Goal: Task Accomplishment & Management: Manage account settings

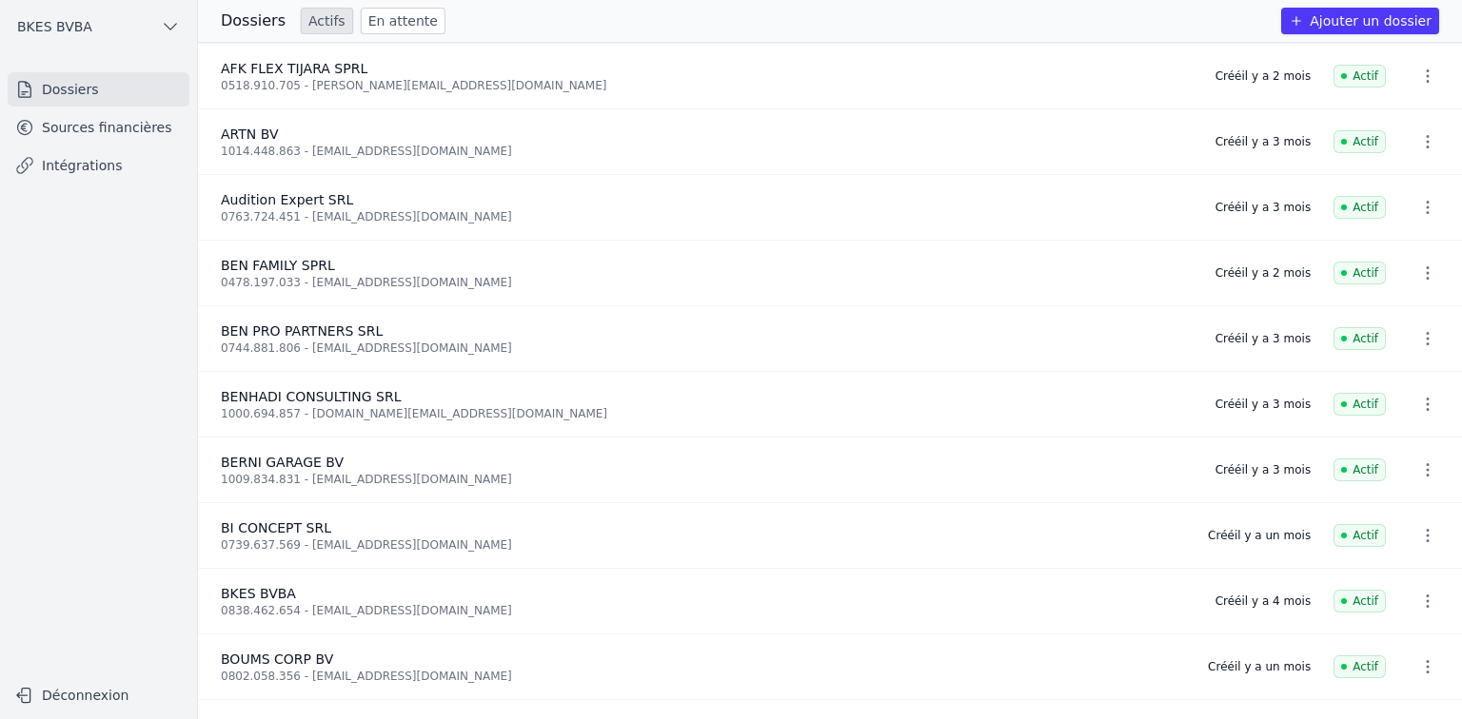
scroll to position [228, 0]
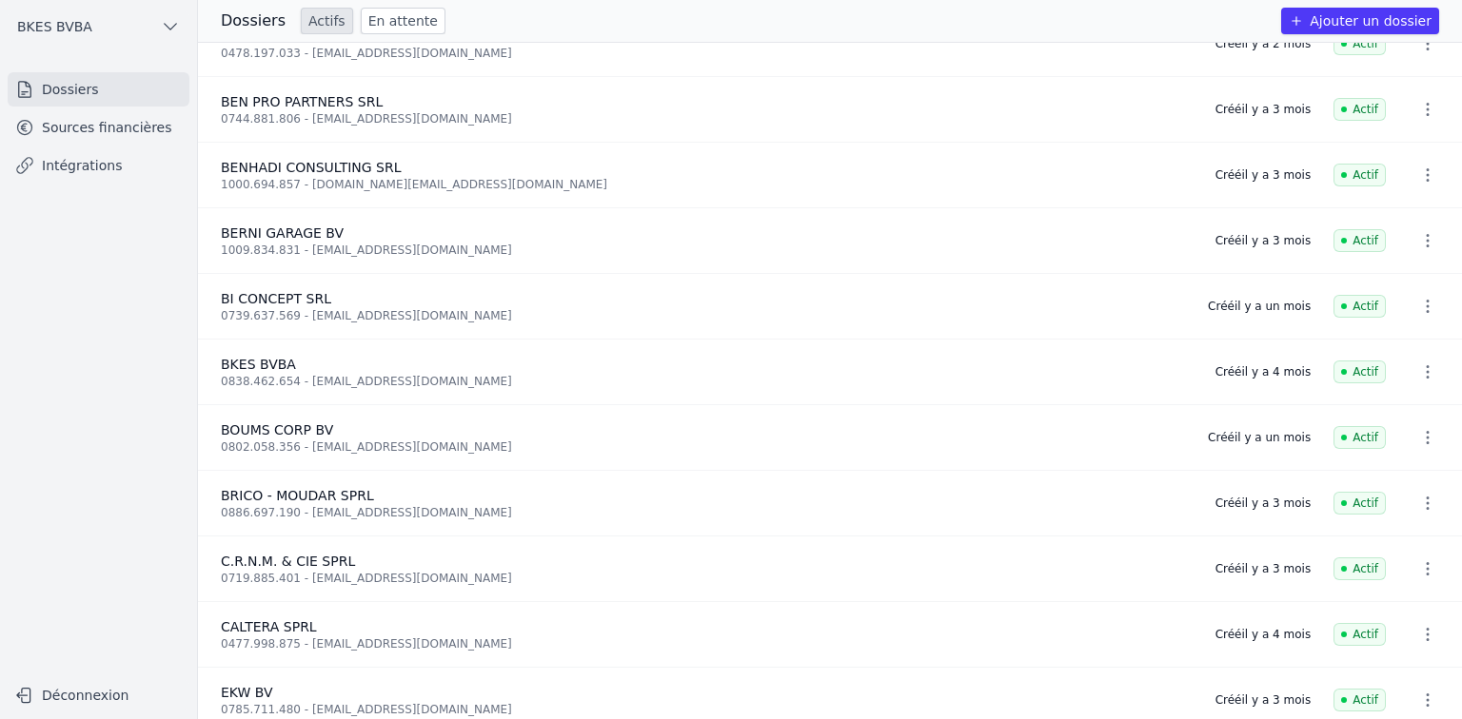
click at [111, 137] on link "Sources financières" at bounding box center [99, 127] width 182 height 34
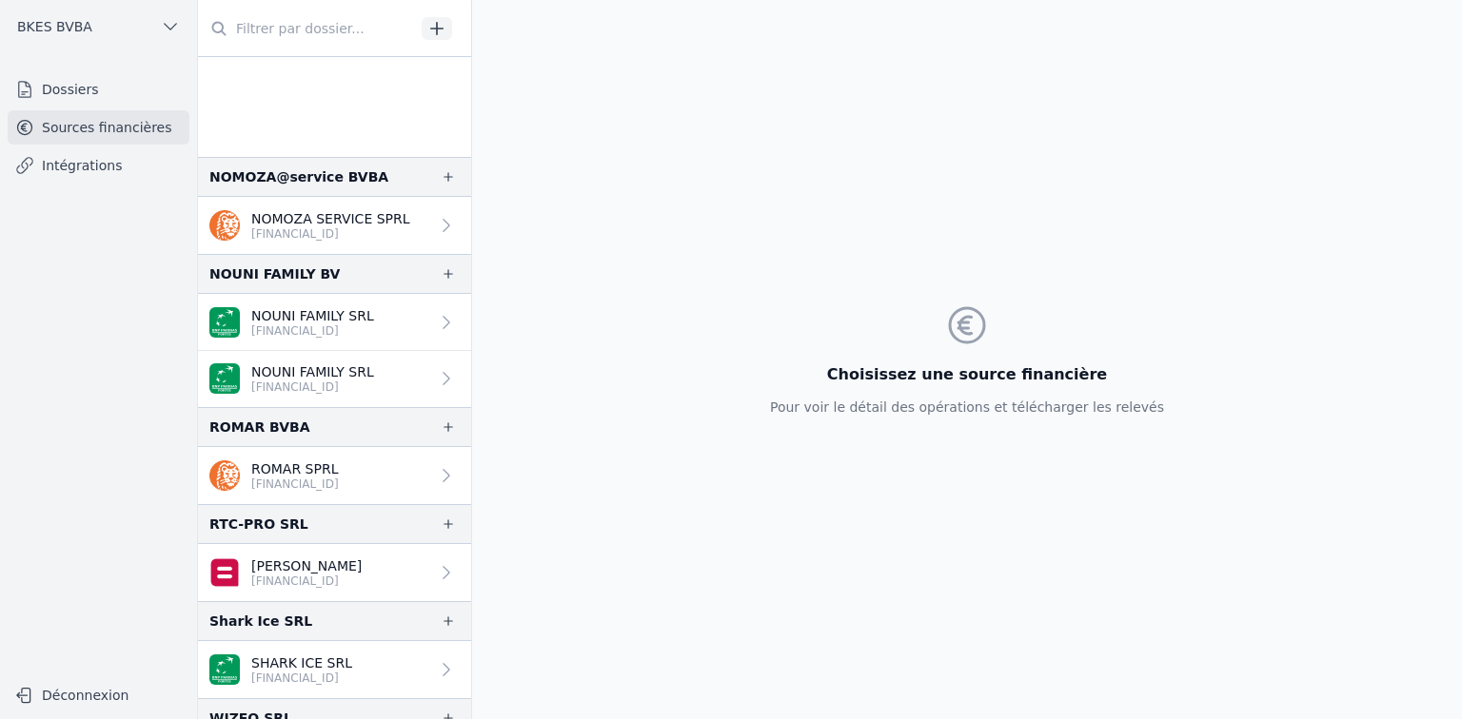
scroll to position [2359, 0]
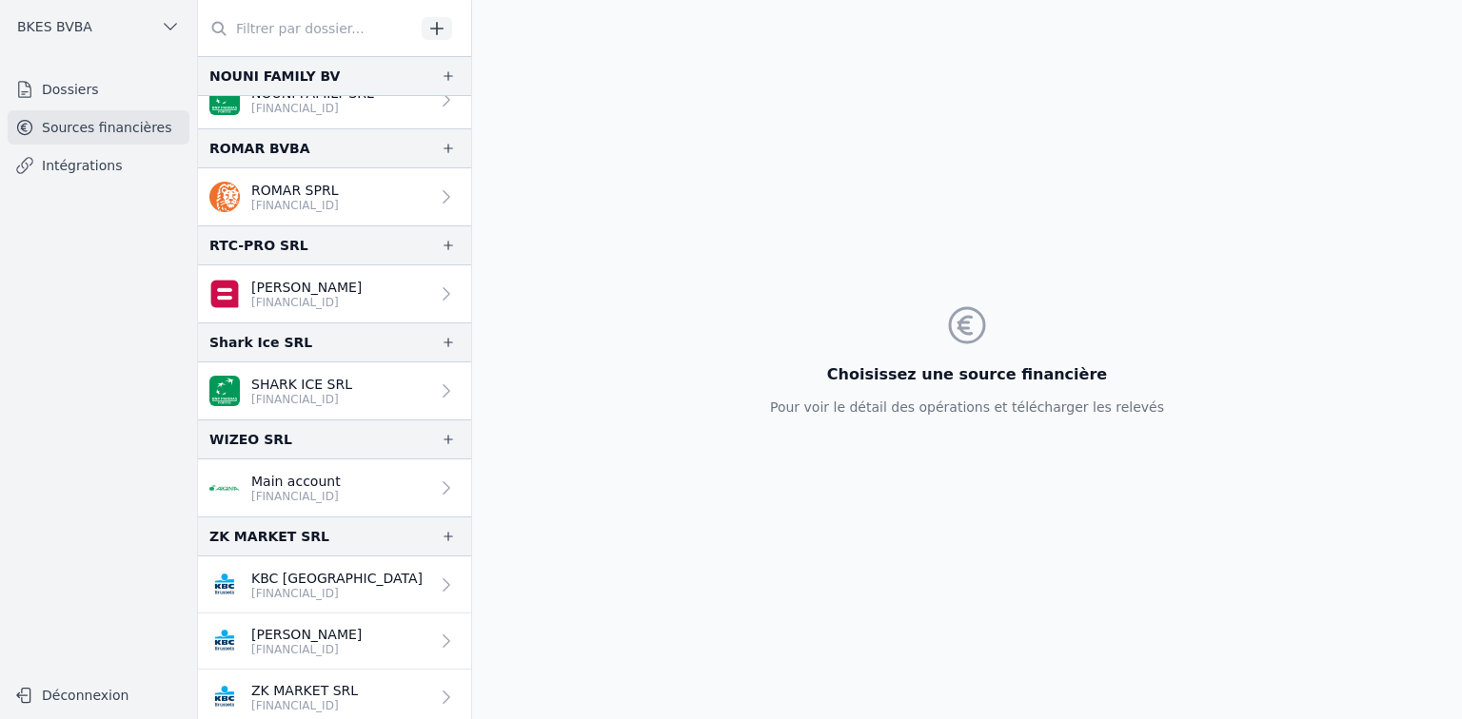
click at [306, 586] on p "[FINANCIAL_ID]" at bounding box center [336, 593] width 171 height 15
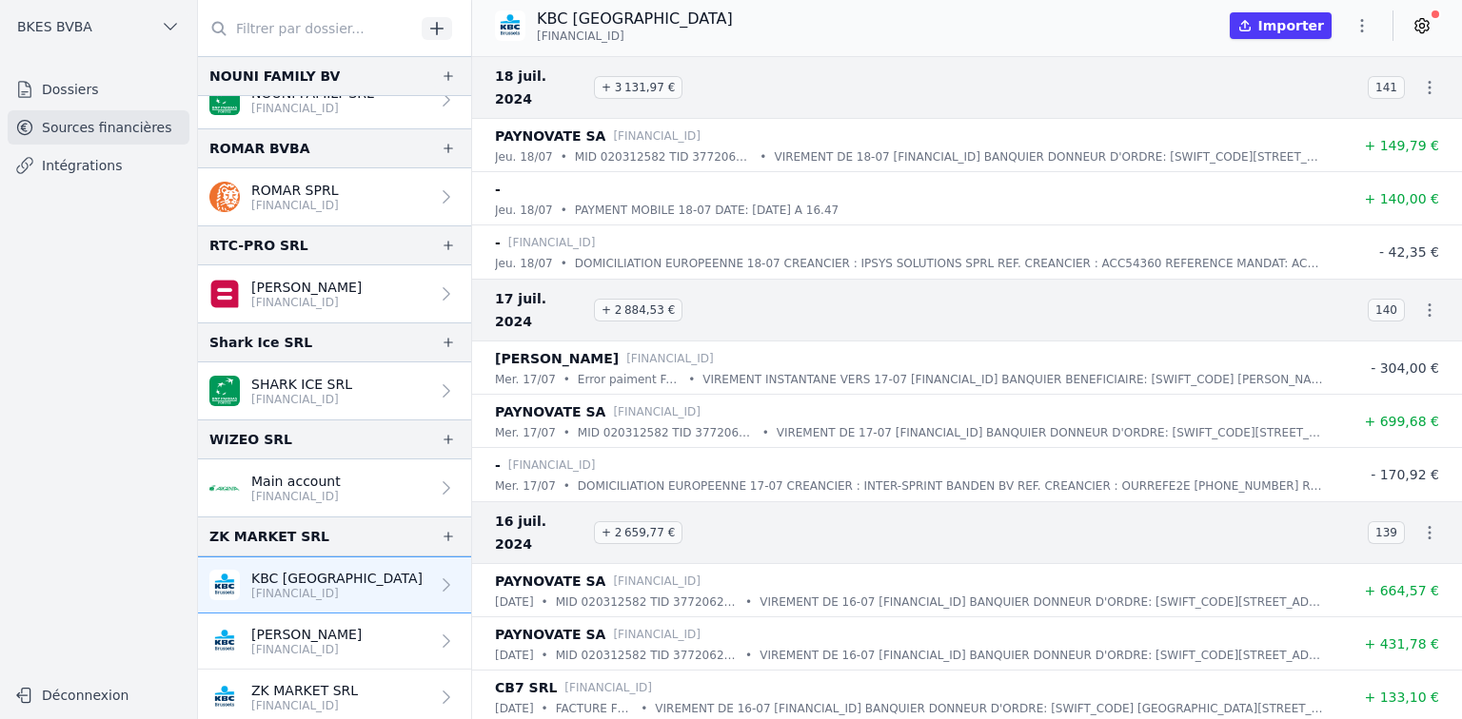
click at [1361, 22] on icon "button" at bounding box center [1361, 25] width 19 height 19
click at [1415, 26] on div at bounding box center [731, 359] width 1462 height 719
click at [1415, 26] on icon at bounding box center [1421, 25] width 19 height 19
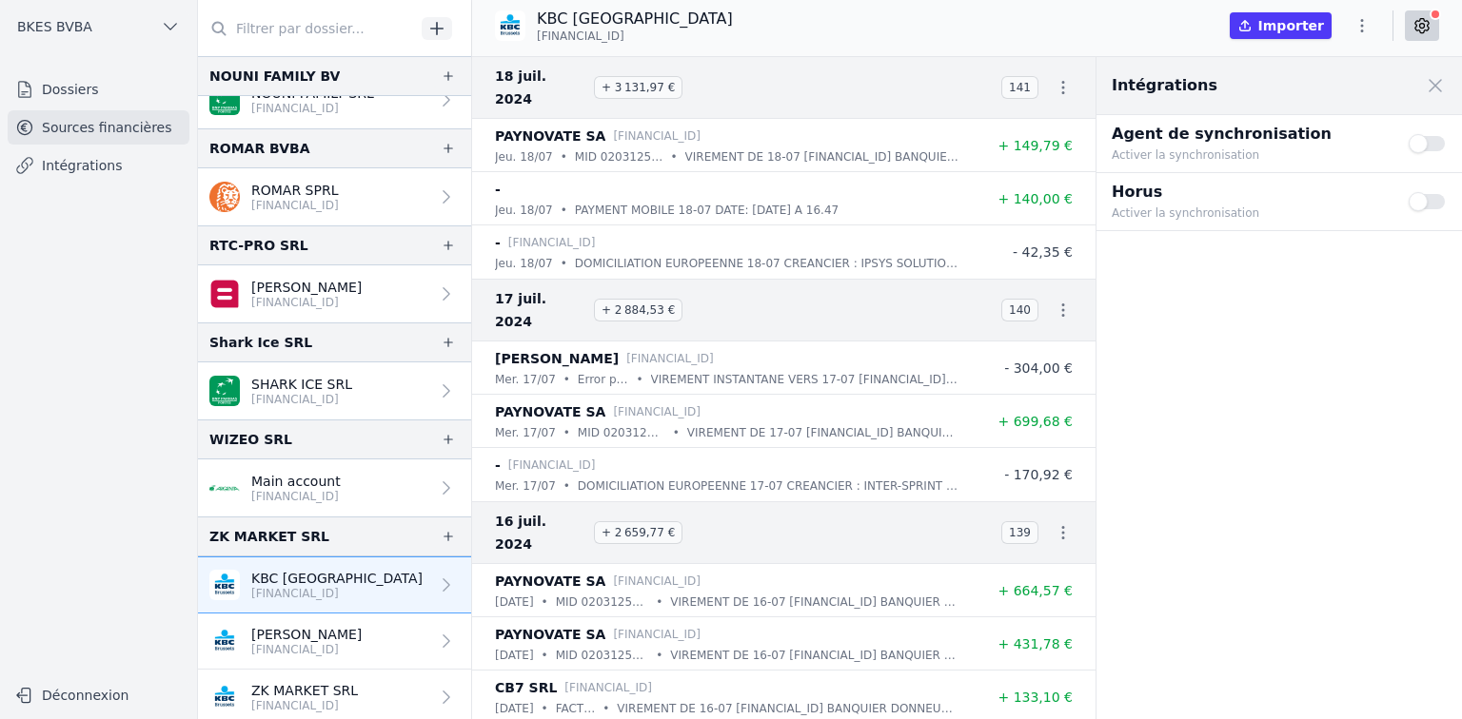
click at [1421, 141] on button "Use setting" at bounding box center [1427, 143] width 38 height 19
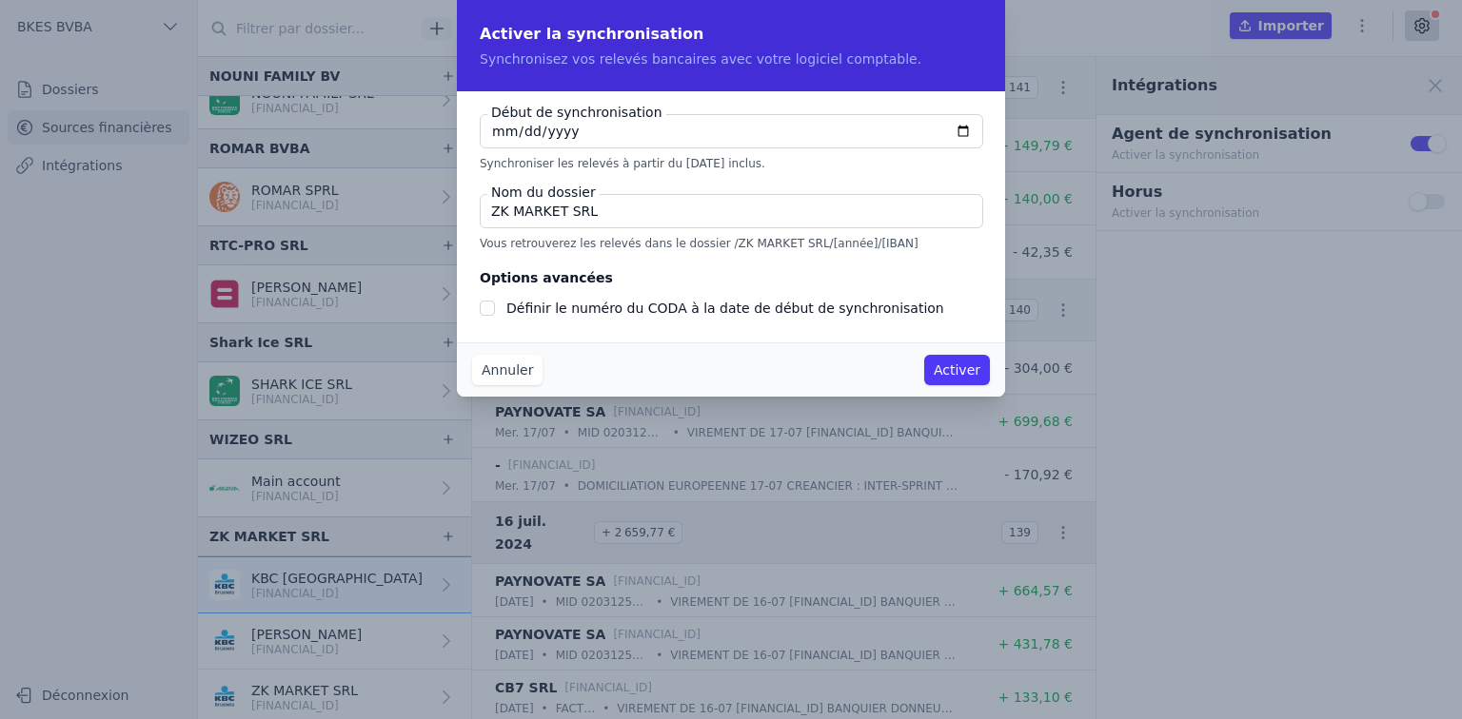
checkbox input "false"
type input "[DATE]"
click at [490, 304] on input "Définir le numéro du CODA à la date de début de synchronisation" at bounding box center [487, 308] width 15 height 15
checkbox input "true"
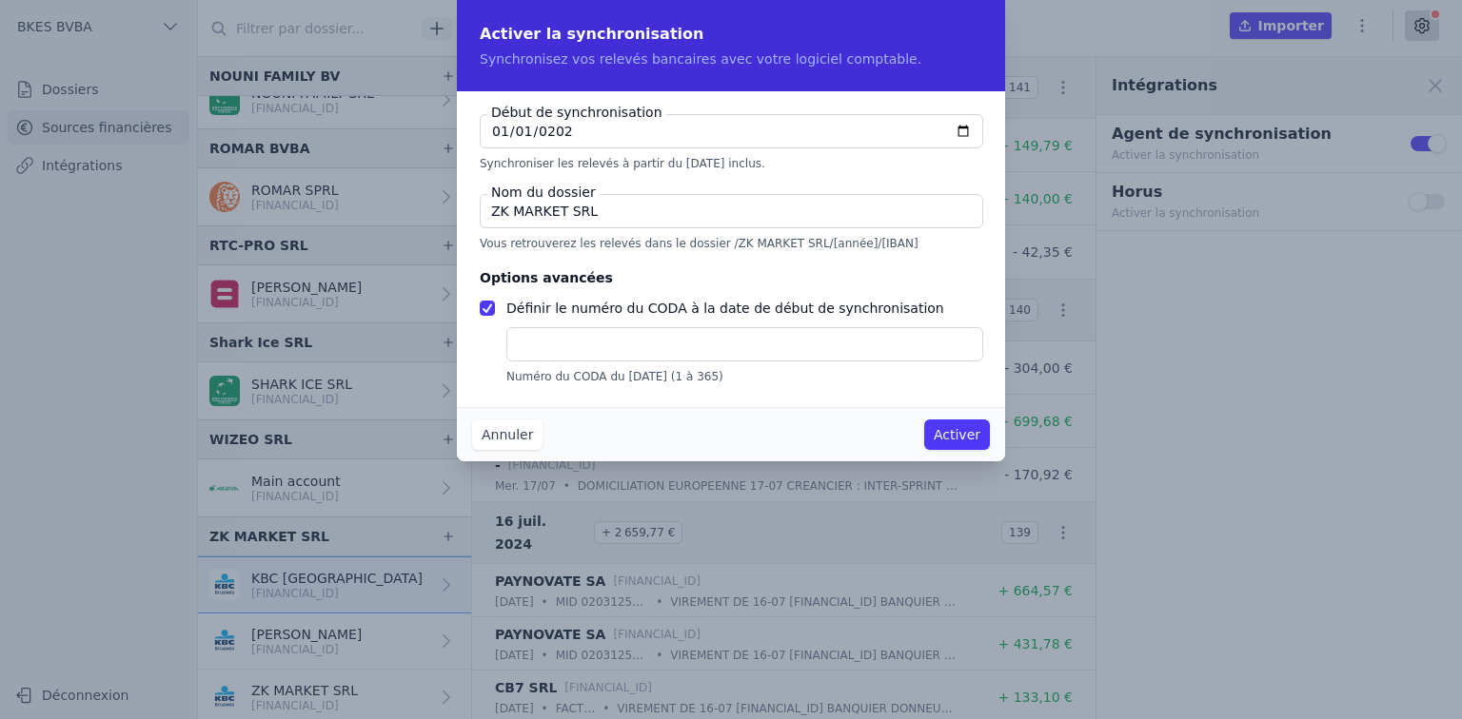
click at [744, 355] on input "text" at bounding box center [744, 344] width 477 height 34
type input "2"
type input "1"
click at [947, 434] on button "Activer" at bounding box center [957, 435] width 66 height 30
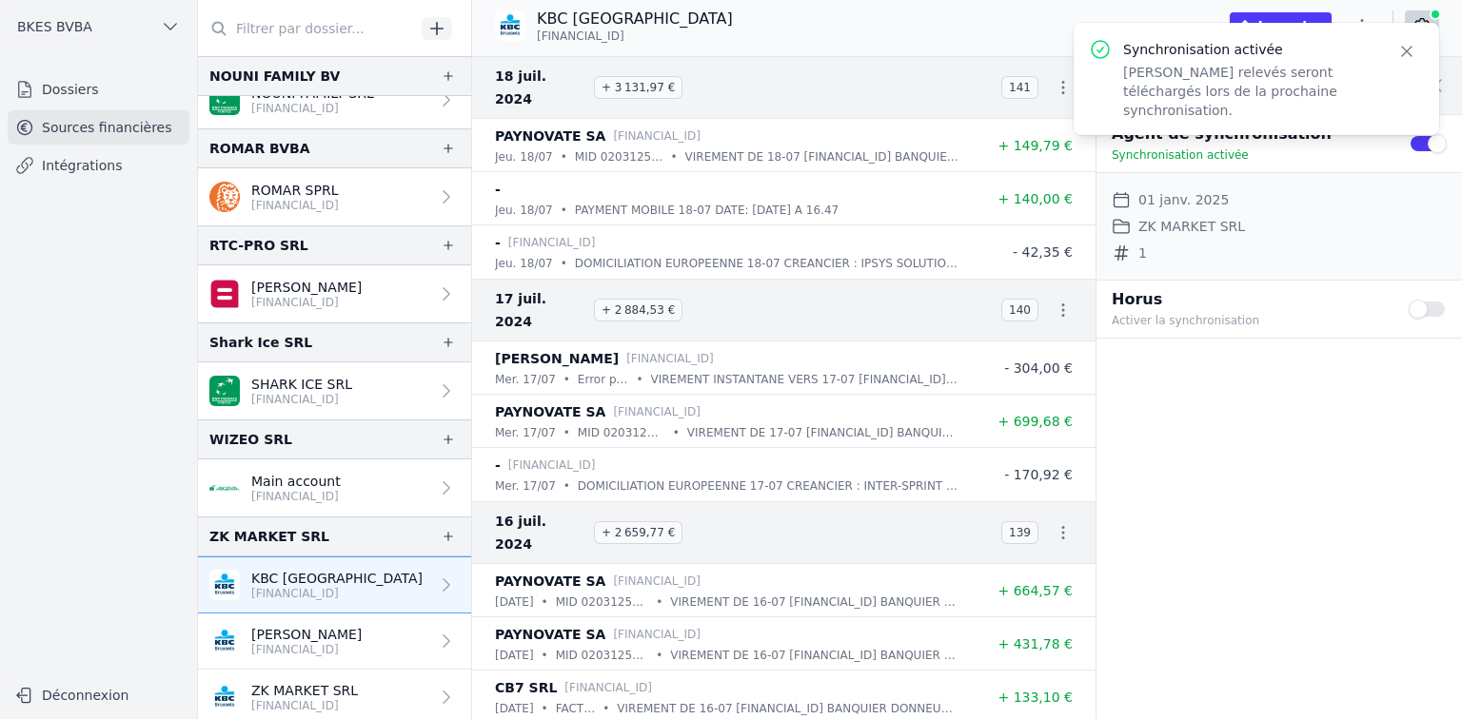
click at [1158, 392] on div "Intégrations Close panel Agent de synchronisation Synchronisation activée Use s…" at bounding box center [1278, 388] width 365 height 662
